Goal: Check status

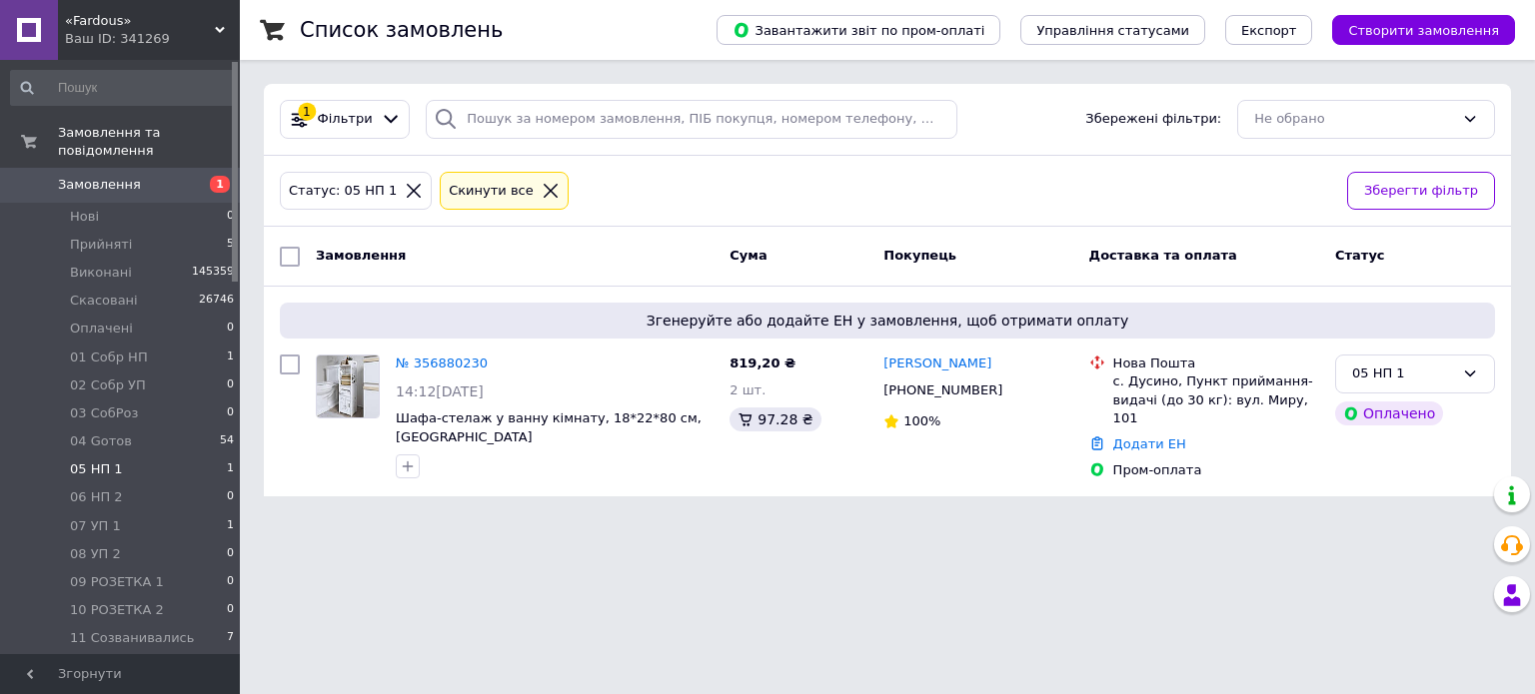
click at [544, 188] on icon at bounding box center [551, 191] width 14 height 14
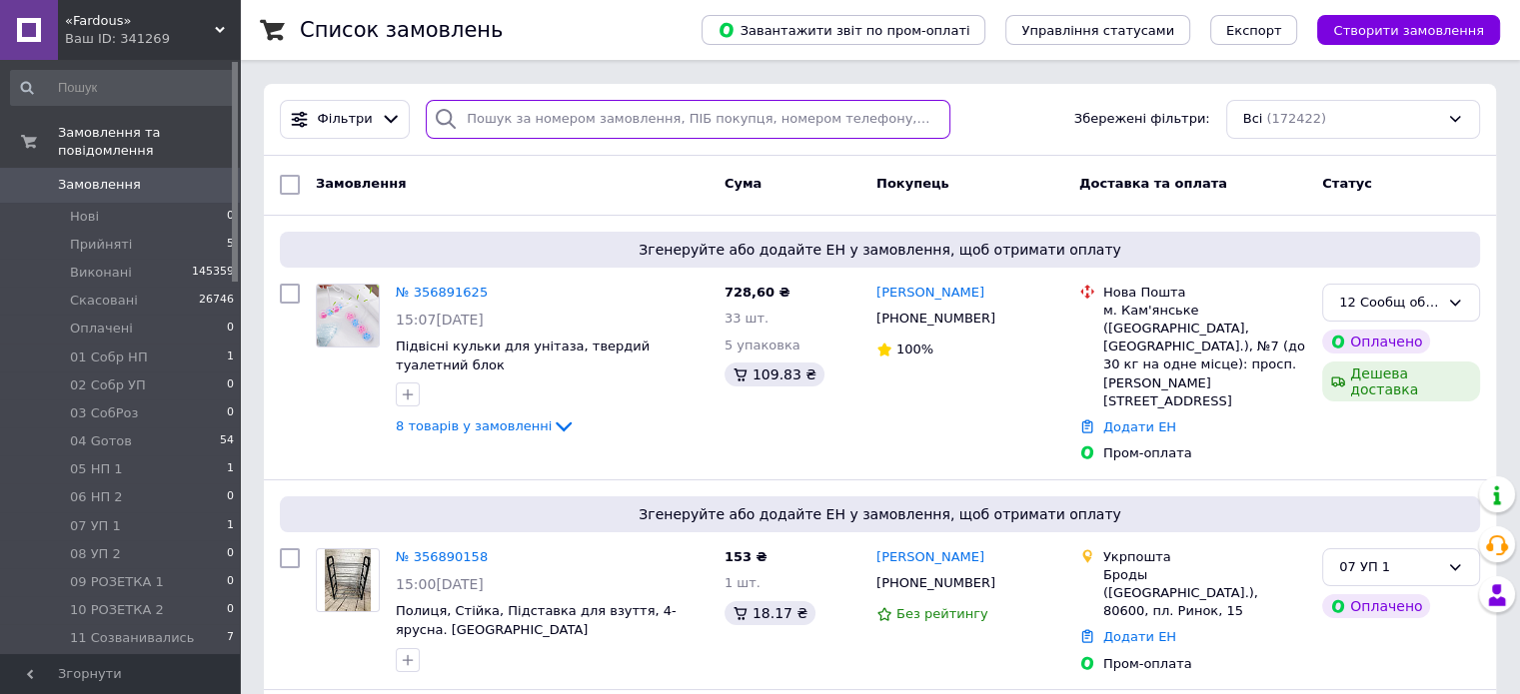
click at [472, 119] on input "search" at bounding box center [688, 119] width 525 height 39
paste input "[PERSON_NAME]"
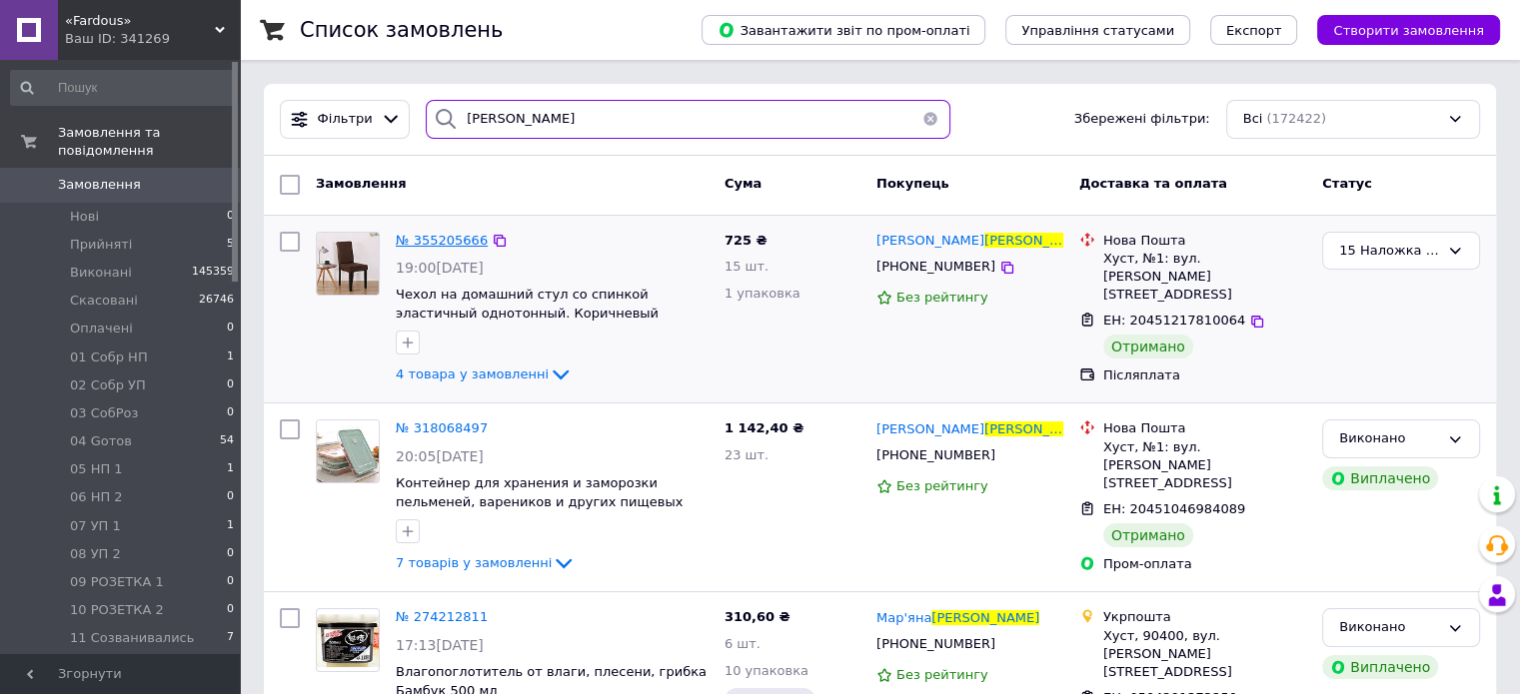
type input "[PERSON_NAME]"
drag, startPoint x: 504, startPoint y: 126, endPoint x: 456, endPoint y: 123, distance: 48.1
click at [456, 123] on div "[PERSON_NAME]" at bounding box center [688, 119] width 525 height 39
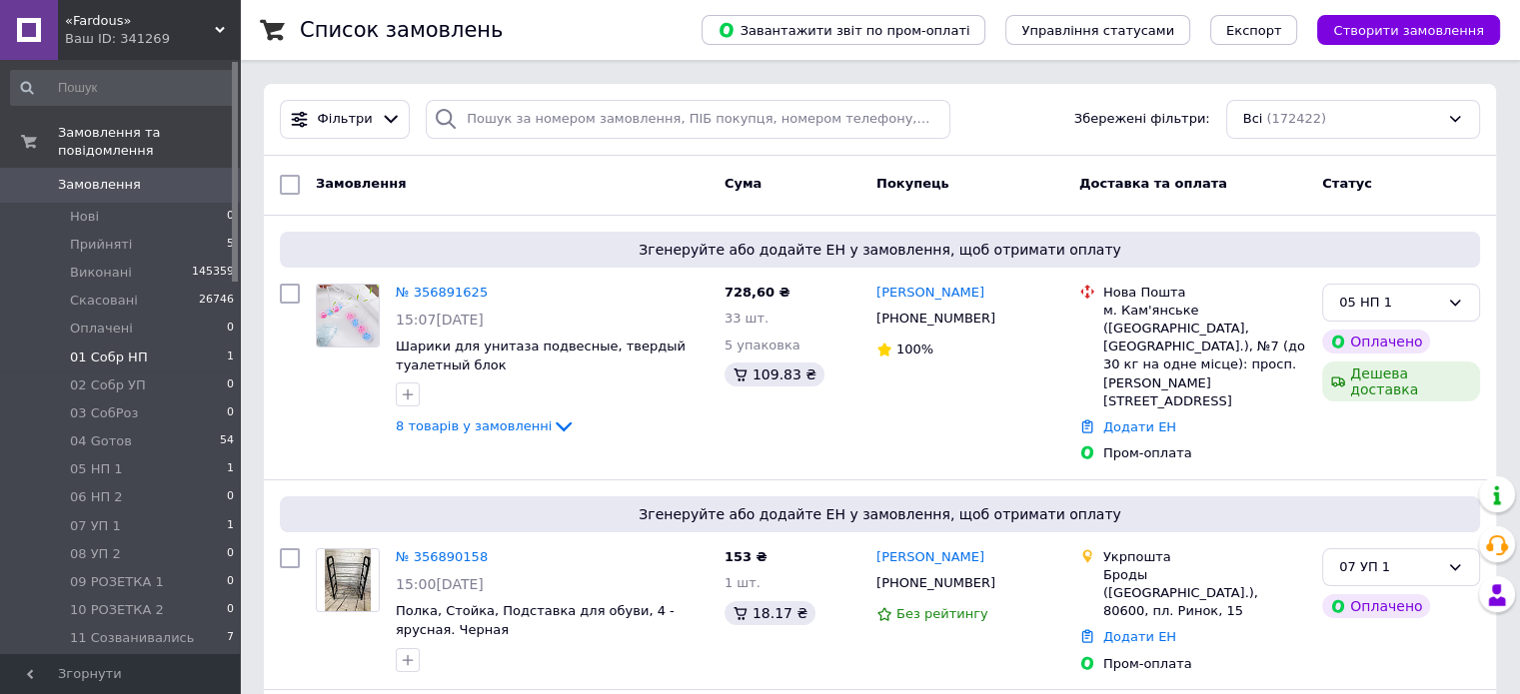
click at [94, 349] on span "01 Cобр НП" at bounding box center [109, 358] width 78 height 18
